Goal: Find specific page/section: Find specific page/section

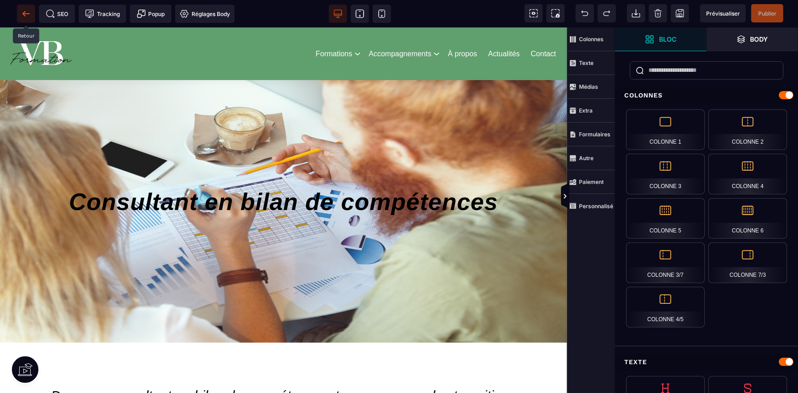
click at [32, 14] on span at bounding box center [26, 14] width 18 height 18
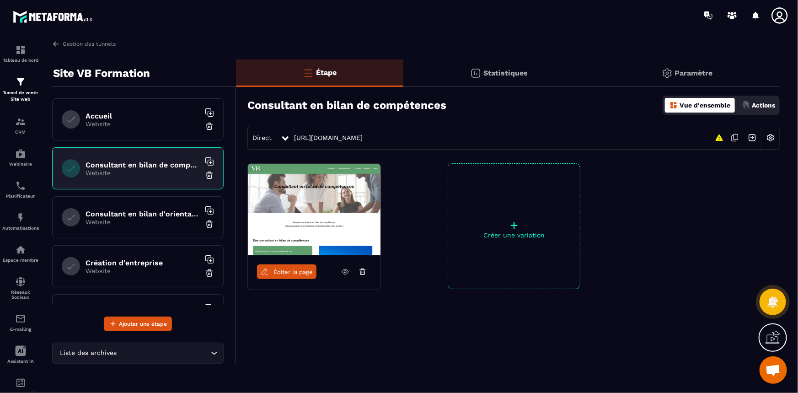
click at [107, 133] on div "Accueil Website" at bounding box center [137, 119] width 171 height 42
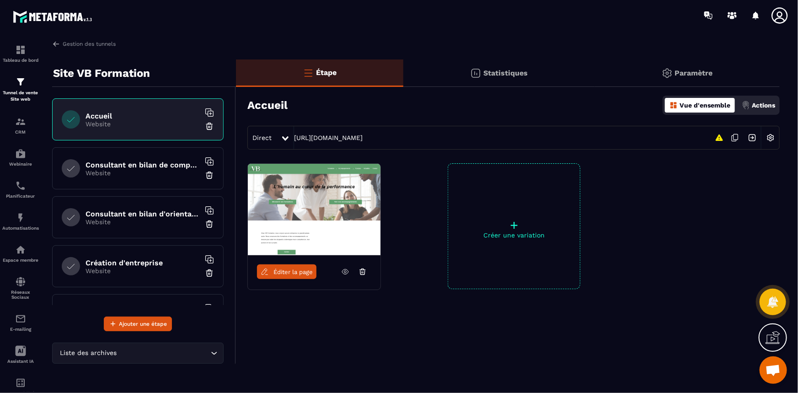
click at [283, 274] on span "Éditer la page" at bounding box center [292, 271] width 39 height 7
